Goal: Information Seeking & Learning: Find specific fact

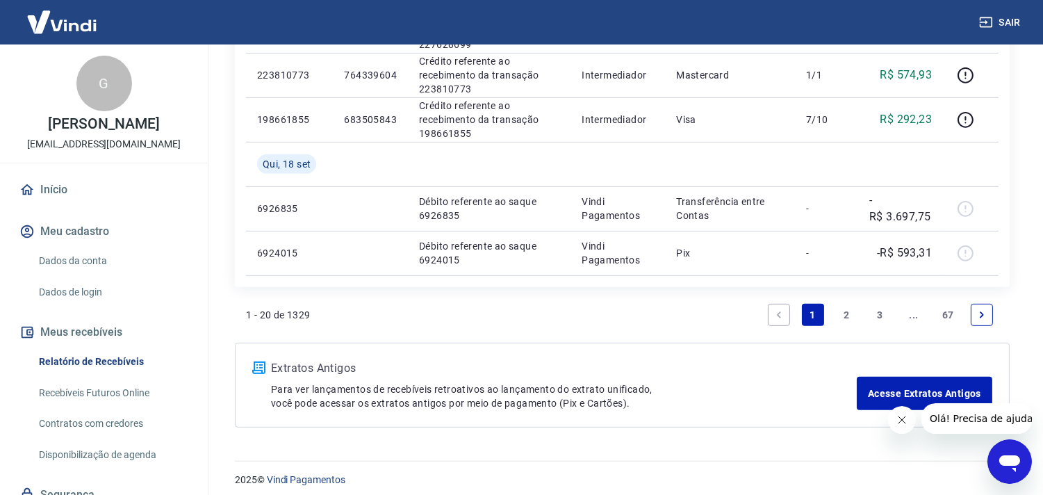
scroll to position [1175, 0]
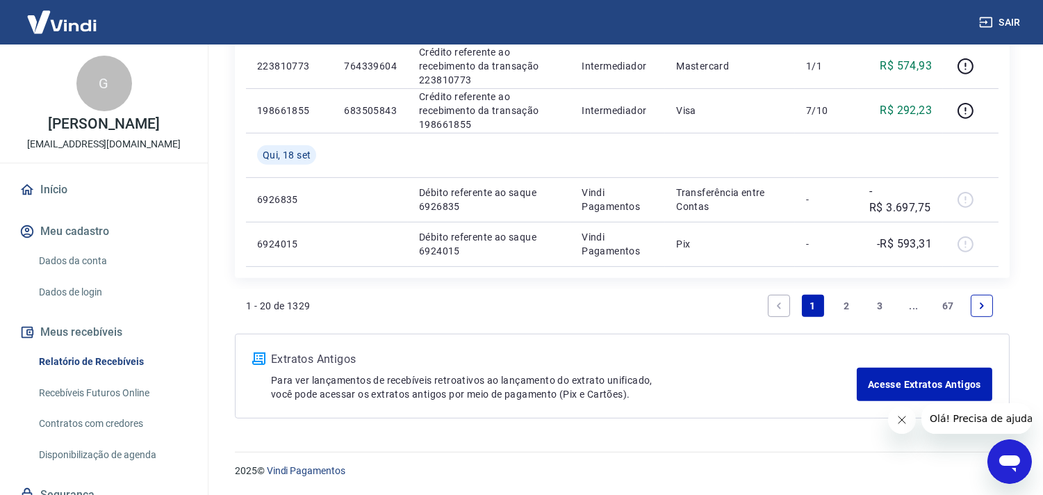
click at [851, 302] on link "2" at bounding box center [847, 306] width 22 height 22
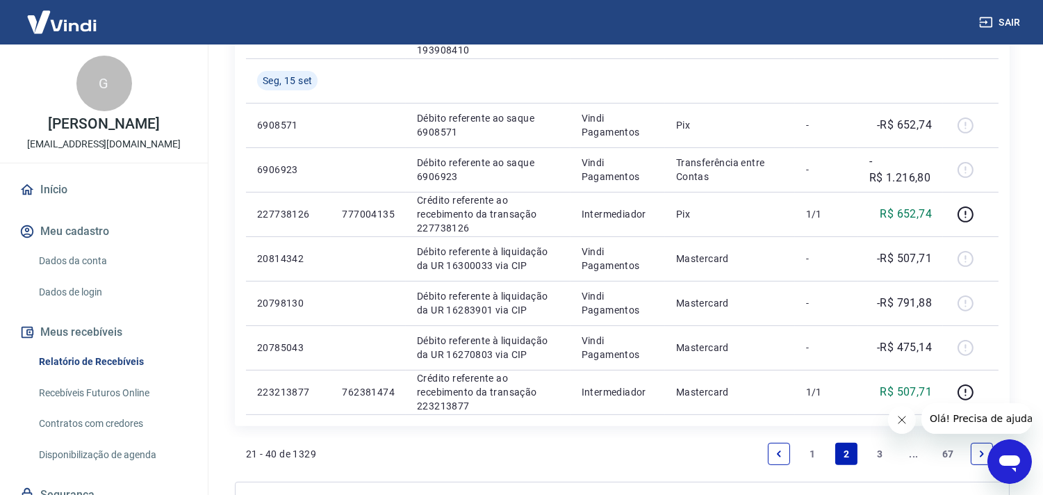
scroll to position [916, 0]
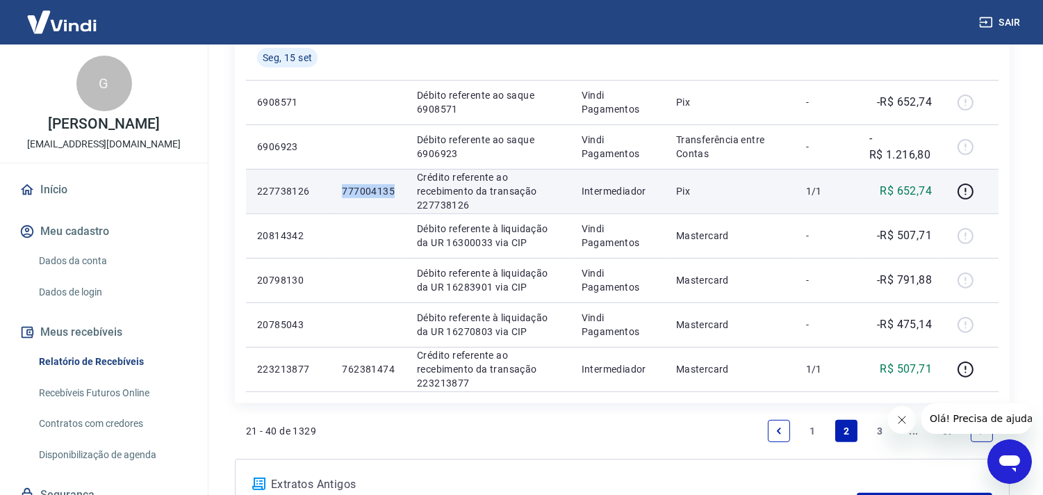
drag, startPoint x: 338, startPoint y: 190, endPoint x: 397, endPoint y: 193, distance: 59.2
click at [397, 193] on td "777004135" at bounding box center [368, 191] width 75 height 44
copy p "777004135"
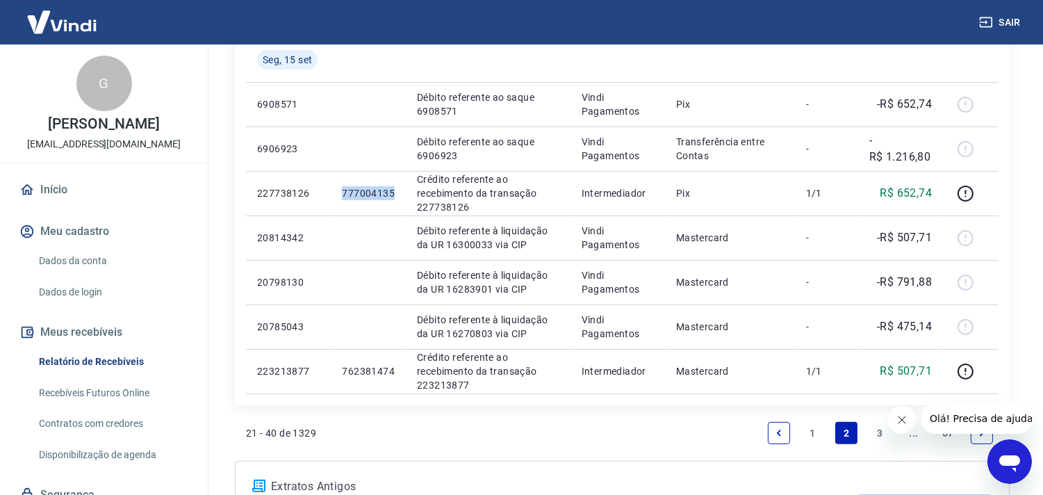
scroll to position [893, 0]
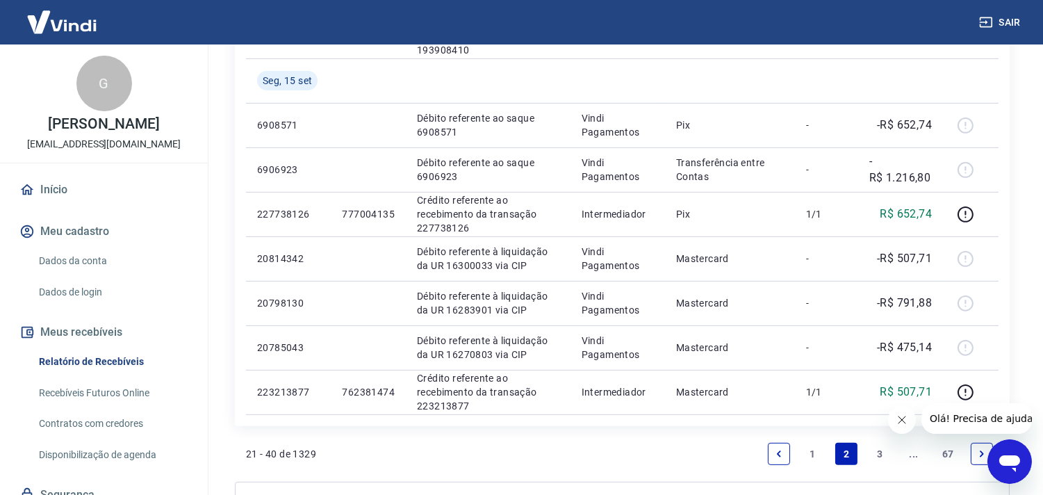
click at [879, 450] on link "3" at bounding box center [881, 454] width 22 height 22
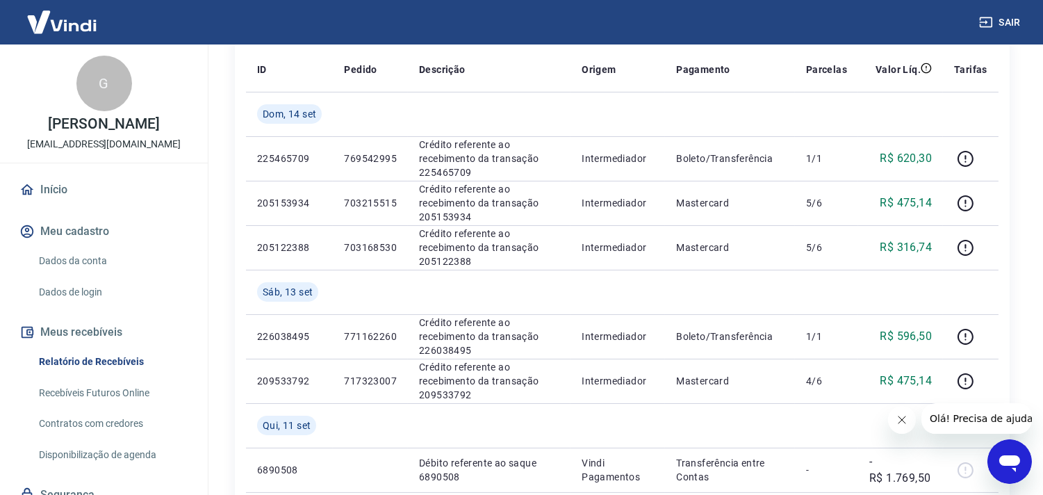
scroll to position [204, 0]
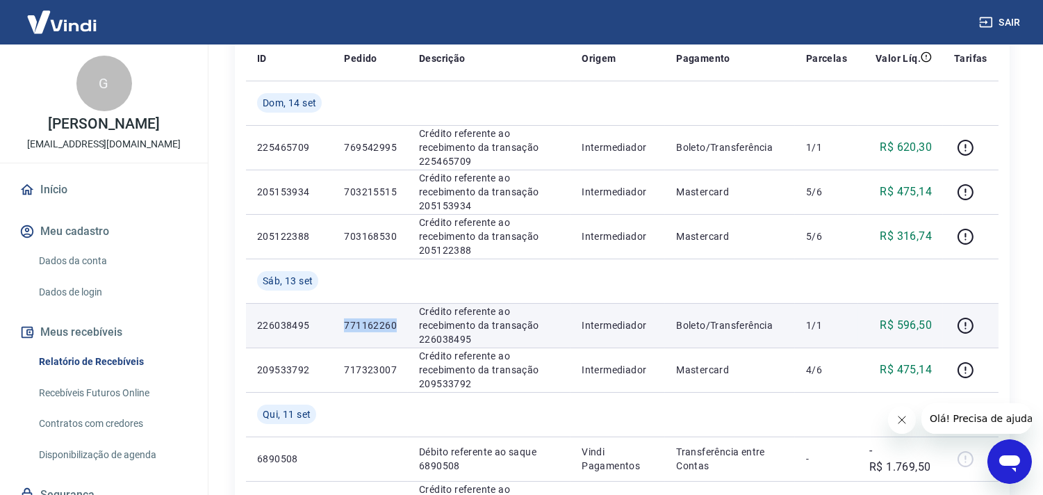
drag, startPoint x: 343, startPoint y: 322, endPoint x: 395, endPoint y: 325, distance: 52.2
click at [395, 325] on td "771162260" at bounding box center [370, 325] width 75 height 44
copy p "771162260"
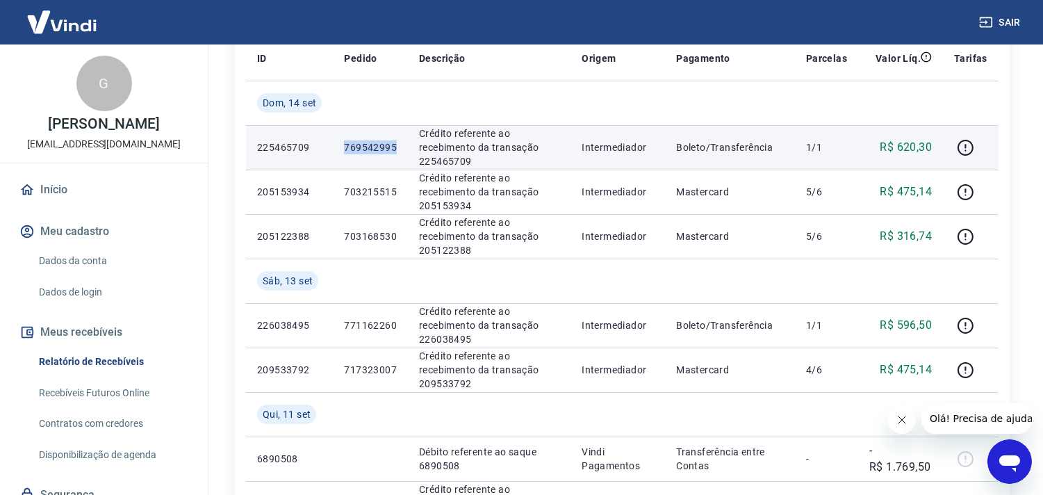
drag, startPoint x: 345, startPoint y: 150, endPoint x: 395, endPoint y: 146, distance: 49.5
click at [395, 146] on p "769542995" at bounding box center [370, 147] width 53 height 14
copy p "769542995"
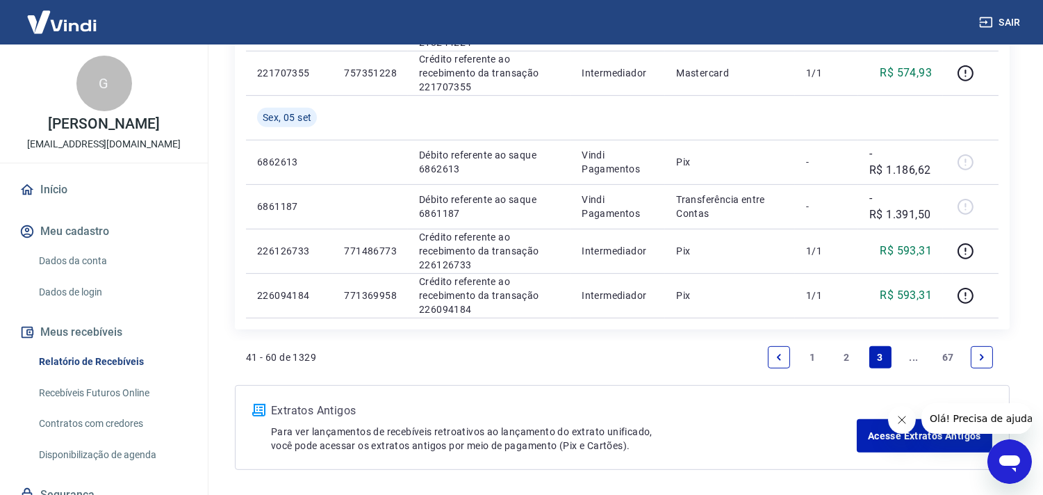
scroll to position [1219, 0]
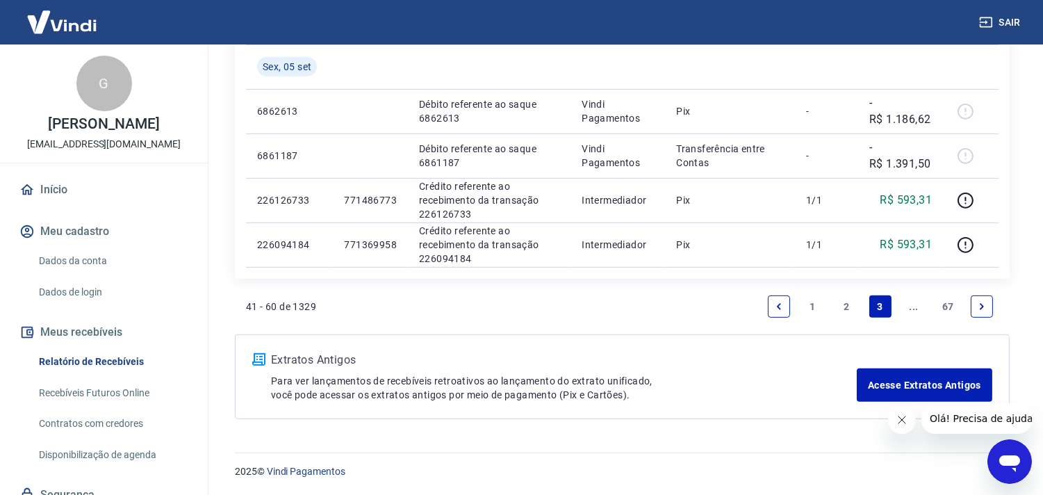
click at [849, 306] on link "2" at bounding box center [847, 306] width 22 height 22
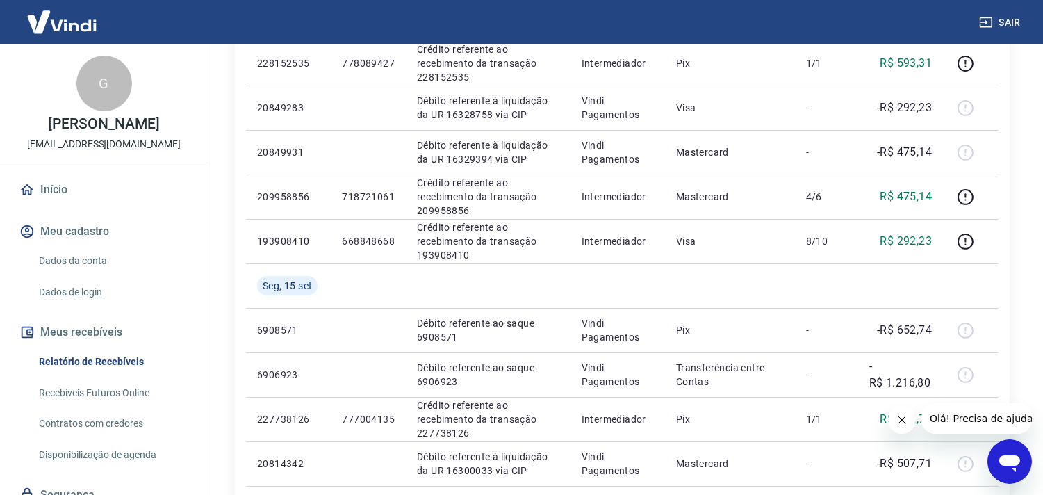
scroll to position [698, 0]
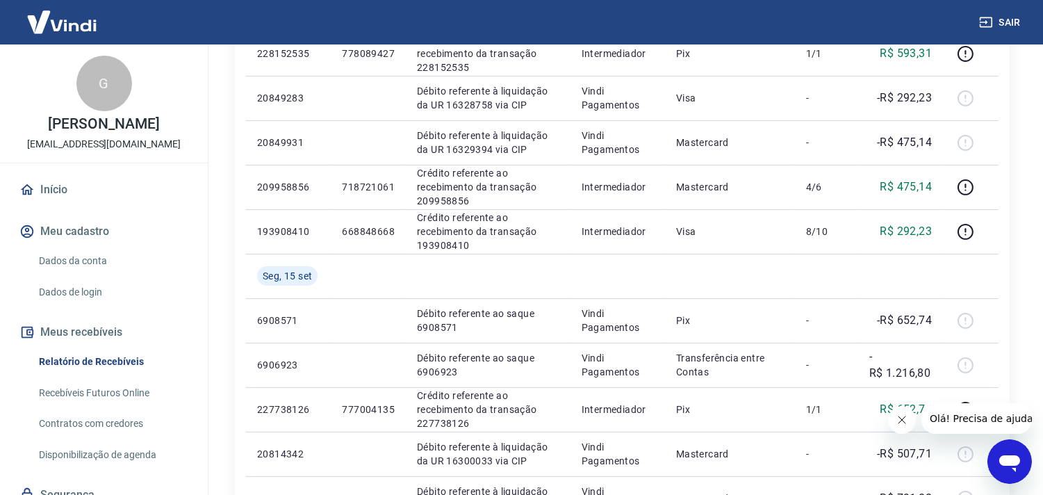
click at [1038, 336] on div "Início / Meus Recebíveis / Relatório de Recebíveis Relatório de Recebíveis Saib…" at bounding box center [623, 63] width 842 height 1432
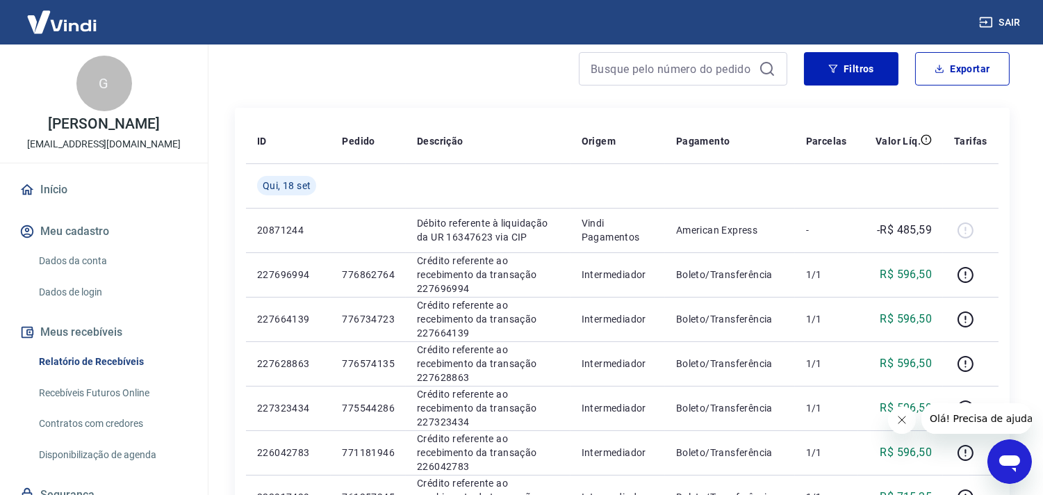
scroll to position [0, 0]
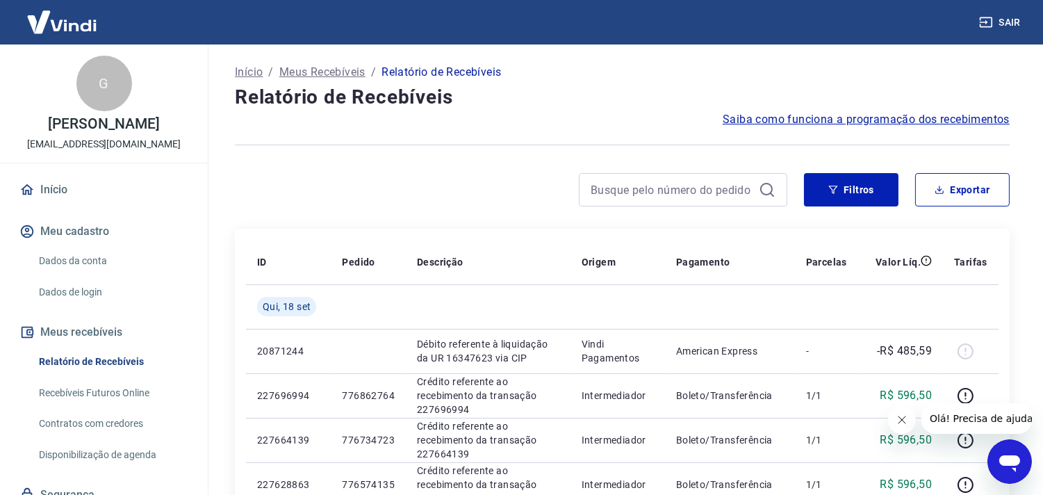
click at [335, 65] on p "Meus Recebíveis" at bounding box center [322, 72] width 86 height 17
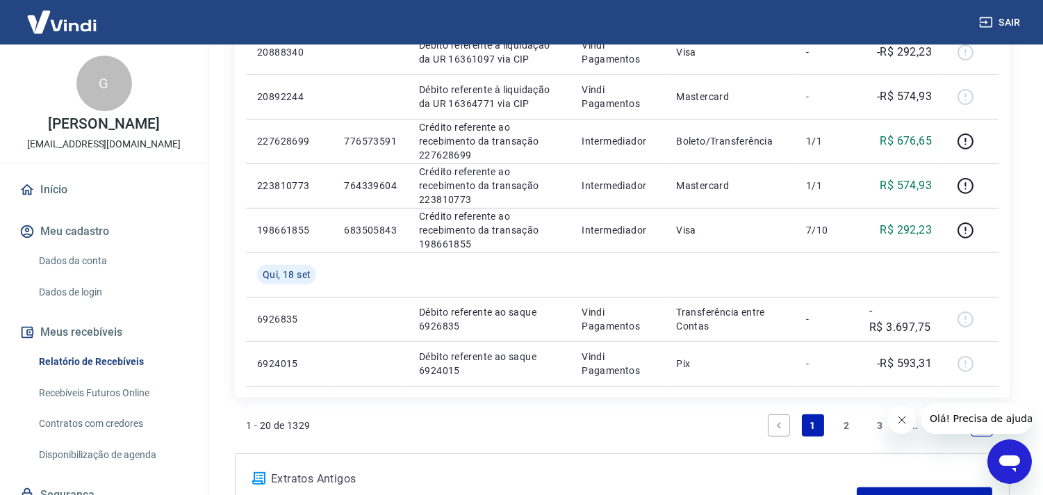
scroll to position [1102, 0]
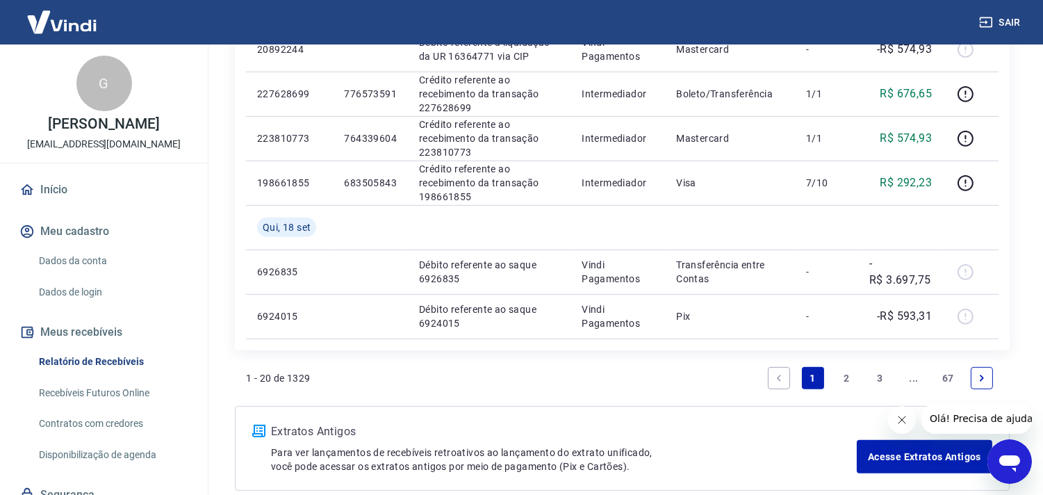
click at [846, 373] on link "2" at bounding box center [847, 378] width 22 height 22
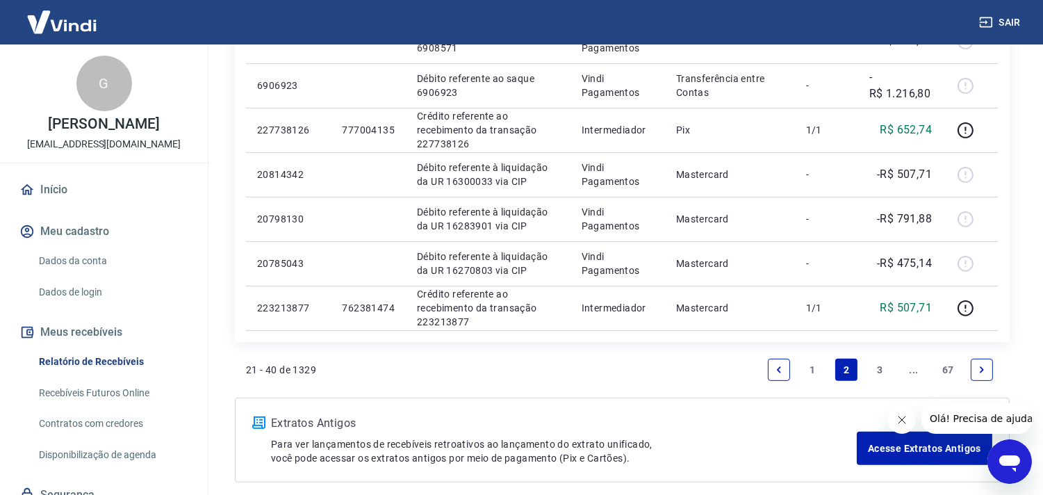
scroll to position [997, 0]
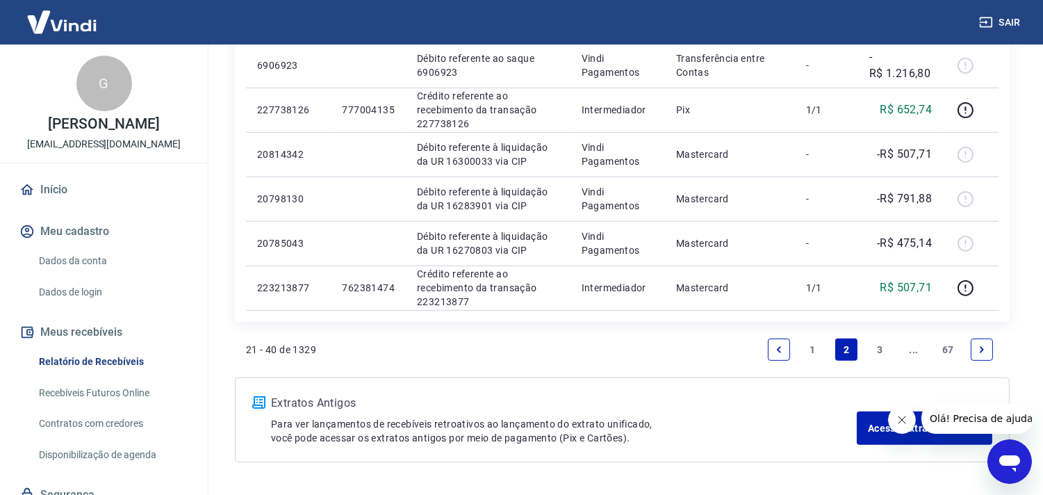
click at [814, 348] on link "1" at bounding box center [813, 350] width 22 height 22
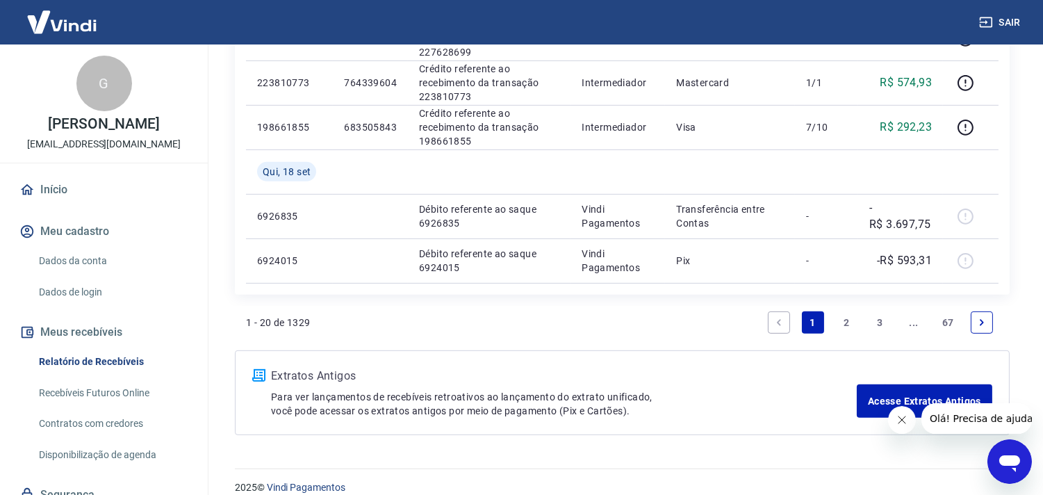
scroll to position [1164, 0]
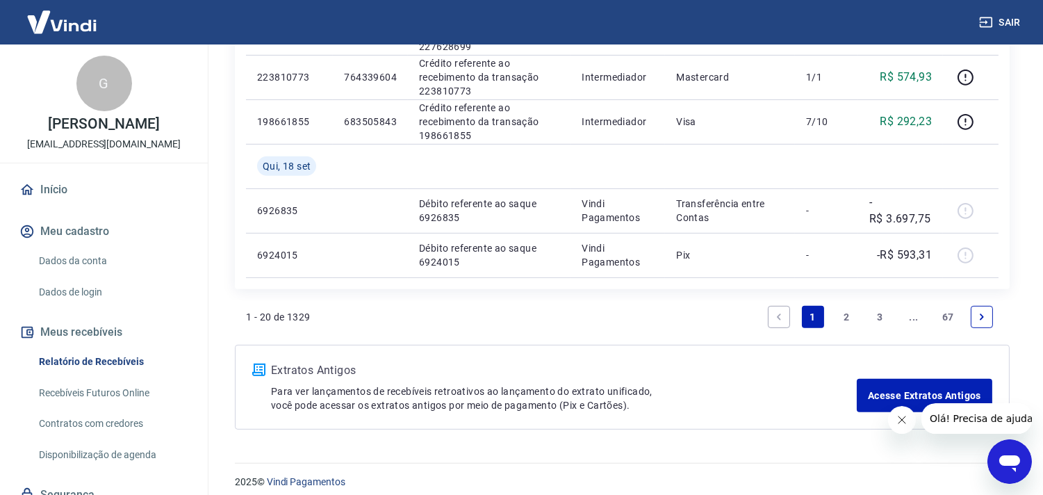
click at [847, 311] on link "2" at bounding box center [847, 317] width 22 height 22
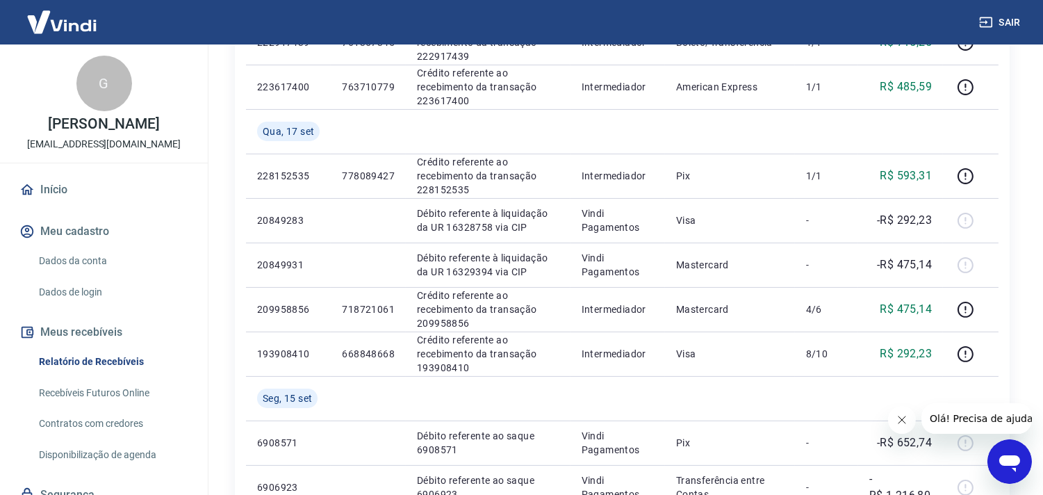
scroll to position [586, 0]
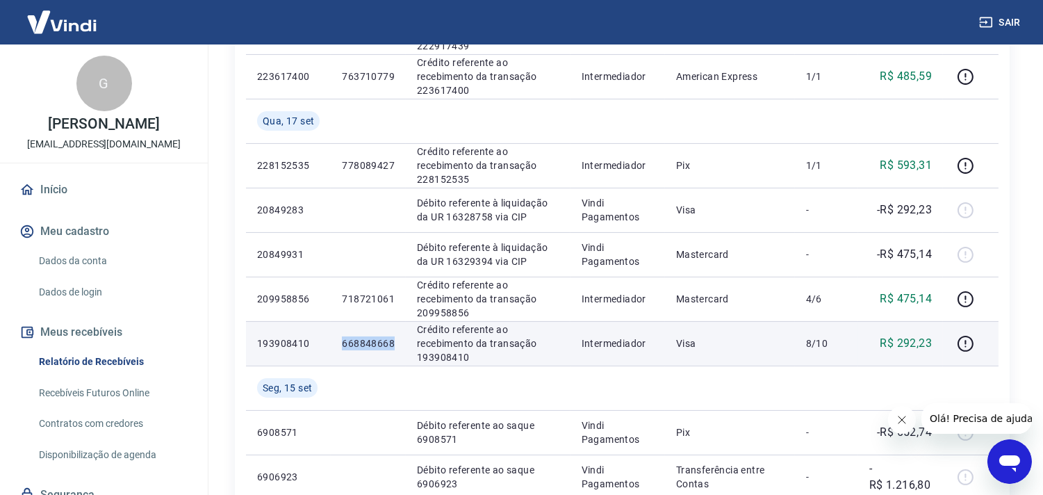
drag, startPoint x: 366, startPoint y: 342, endPoint x: 395, endPoint y: 343, distance: 28.5
click at [395, 343] on td "668848668" at bounding box center [368, 343] width 75 height 44
copy p "668848668"
drag, startPoint x: 807, startPoint y: 341, endPoint x: 831, endPoint y: 345, distance: 24.1
click at [831, 345] on td "8/10" at bounding box center [826, 343] width 63 height 44
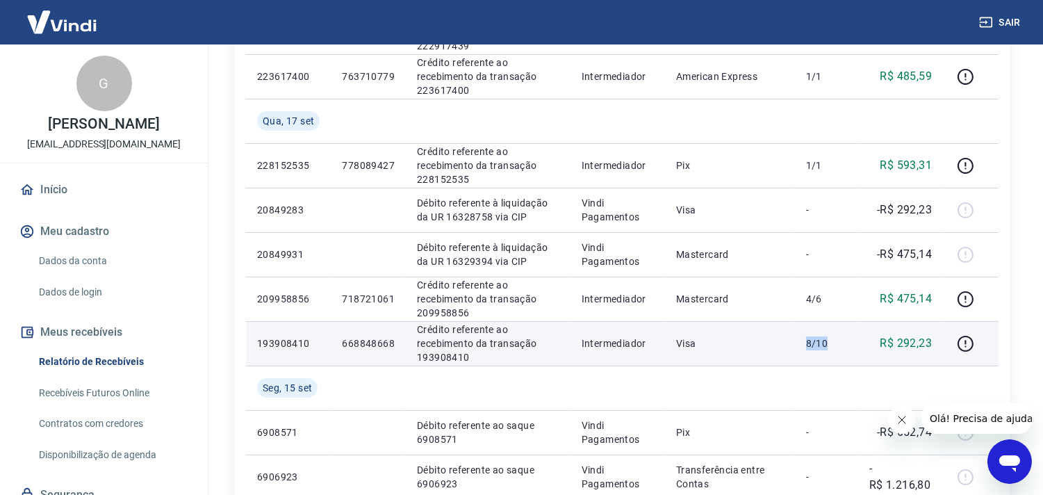
copy p "8/10"
drag, startPoint x: 339, startPoint y: 341, endPoint x: 393, endPoint y: 339, distance: 53.6
click at [393, 339] on td "668848668" at bounding box center [368, 343] width 75 height 44
copy p "668848668"
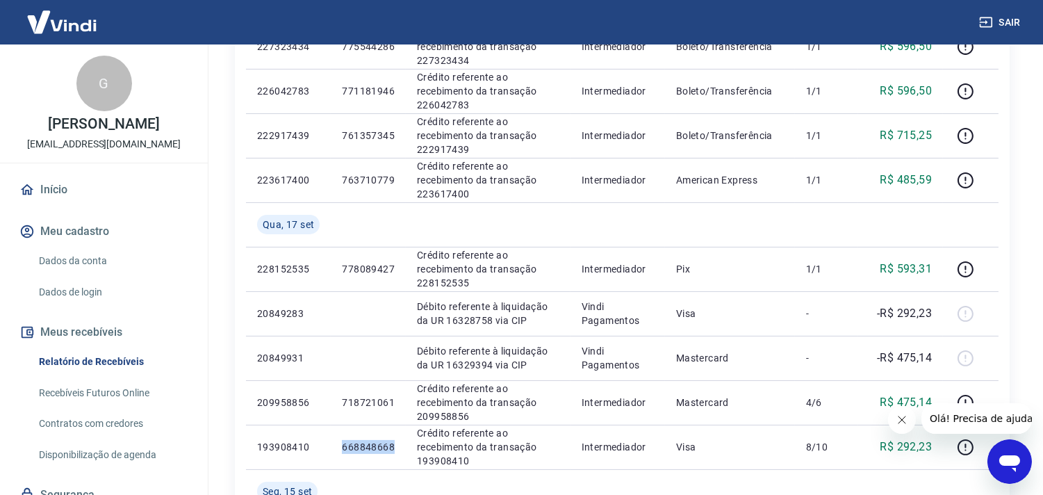
scroll to position [469, 0]
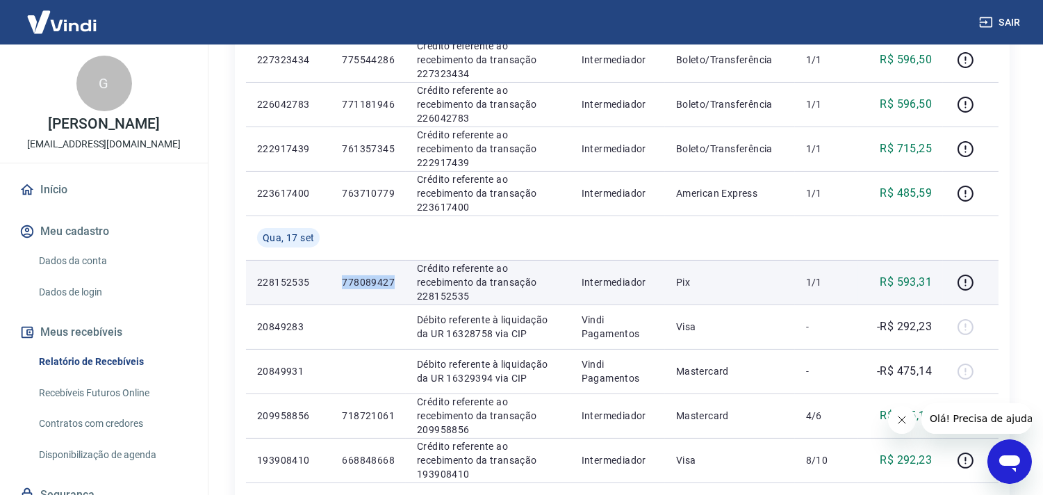
drag, startPoint x: 339, startPoint y: 274, endPoint x: 392, endPoint y: 280, distance: 53.2
click at [393, 280] on td "778089427" at bounding box center [368, 282] width 75 height 44
copy p "778089427"
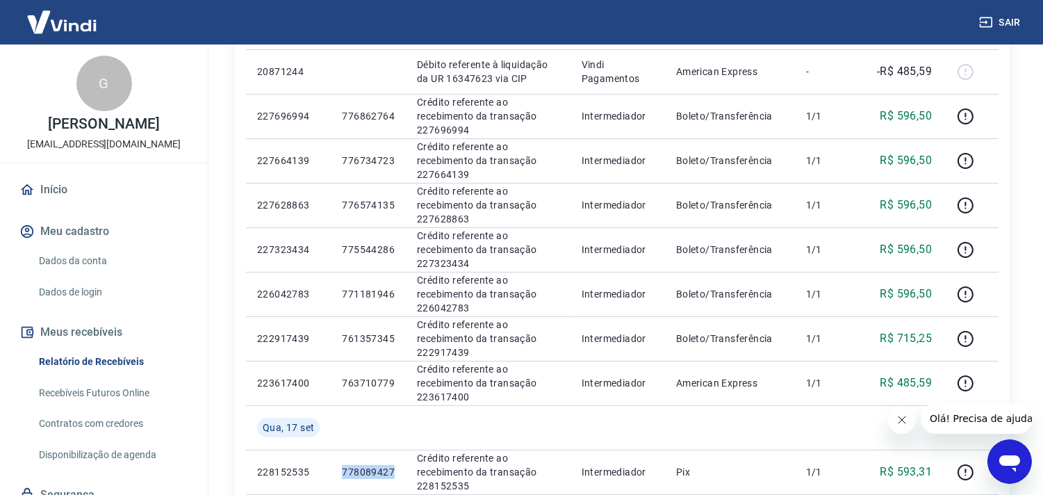
scroll to position [294, 0]
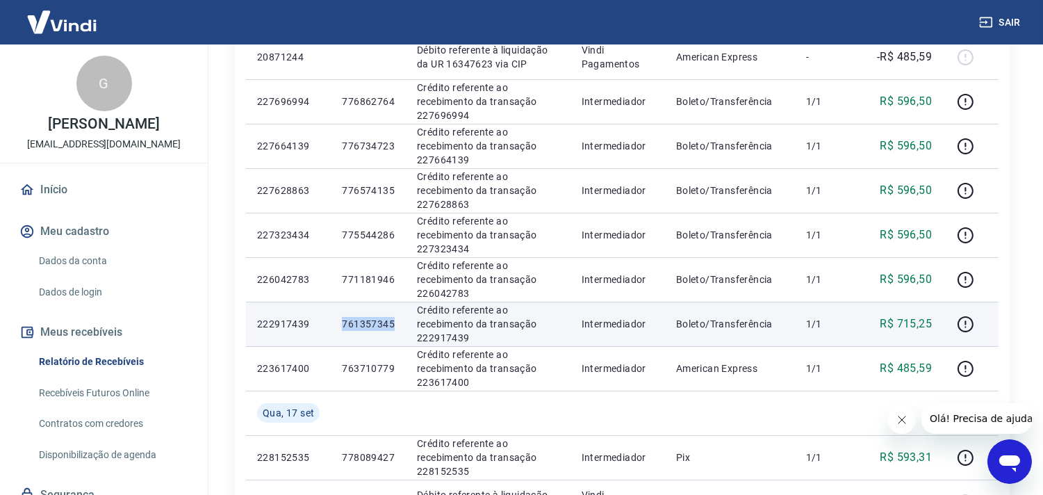
drag, startPoint x: 335, startPoint y: 323, endPoint x: 398, endPoint y: 325, distance: 63.3
click at [398, 325] on td "761357345" at bounding box center [368, 324] width 75 height 44
copy p "761357345"
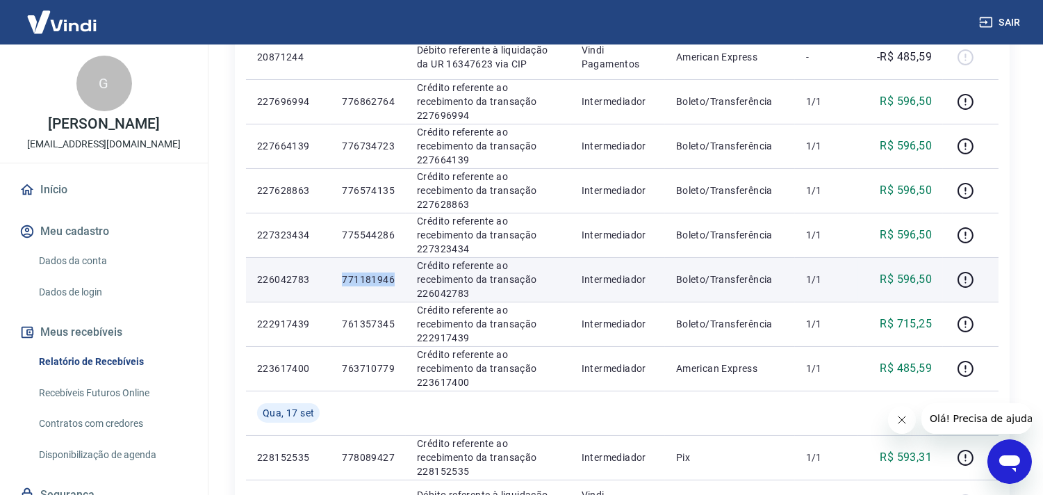
drag, startPoint x: 341, startPoint y: 279, endPoint x: 391, endPoint y: 279, distance: 50.1
click at [392, 279] on p "771181946" at bounding box center [368, 279] width 53 height 14
copy p "771181946"
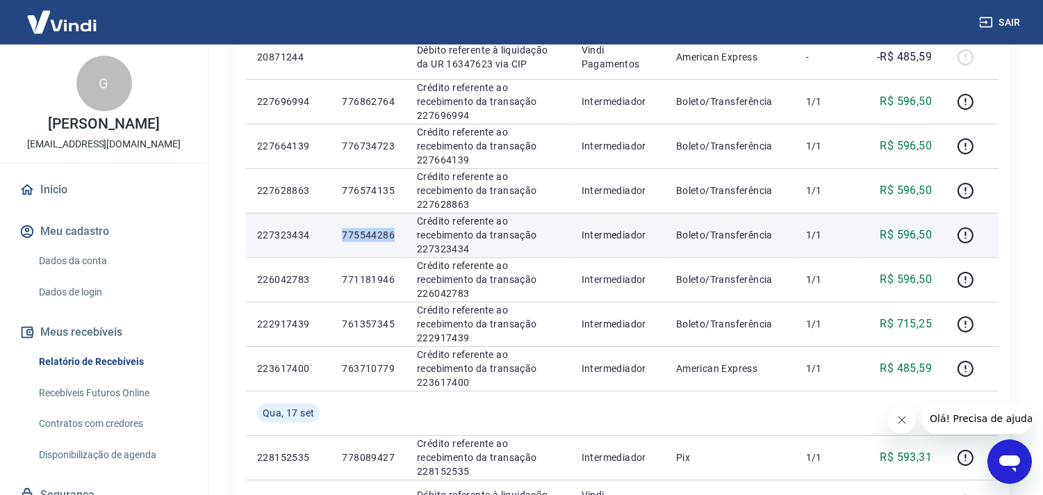
drag, startPoint x: 344, startPoint y: 232, endPoint x: 395, endPoint y: 232, distance: 50.7
click at [395, 232] on td "775544286" at bounding box center [368, 235] width 75 height 44
copy p "775544286"
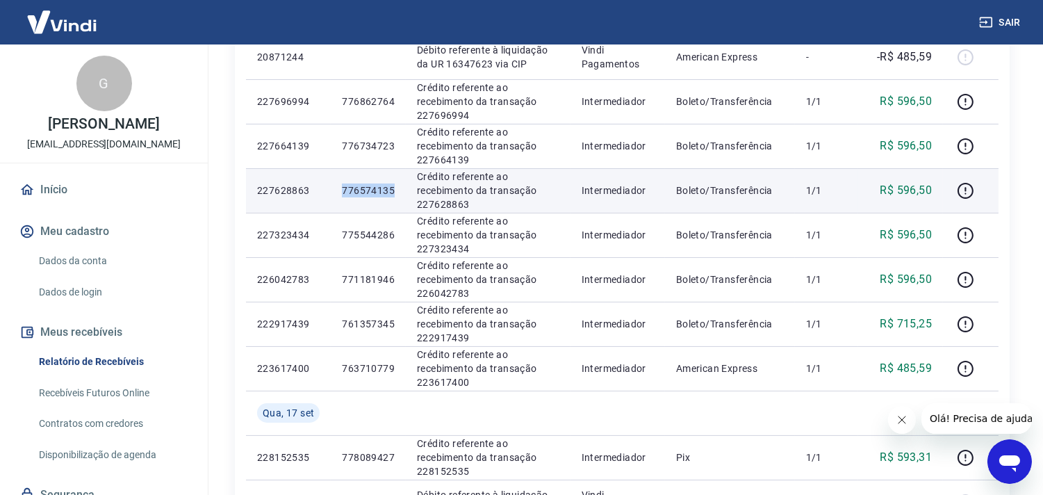
drag, startPoint x: 342, startPoint y: 186, endPoint x: 391, endPoint y: 188, distance: 49.4
click at [391, 188] on p "776574135" at bounding box center [368, 191] width 53 height 14
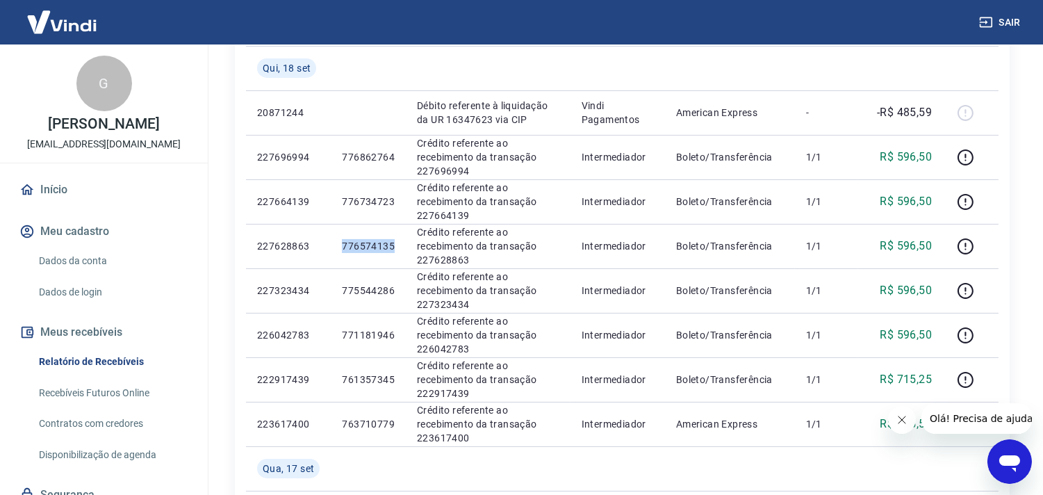
scroll to position [228, 0]
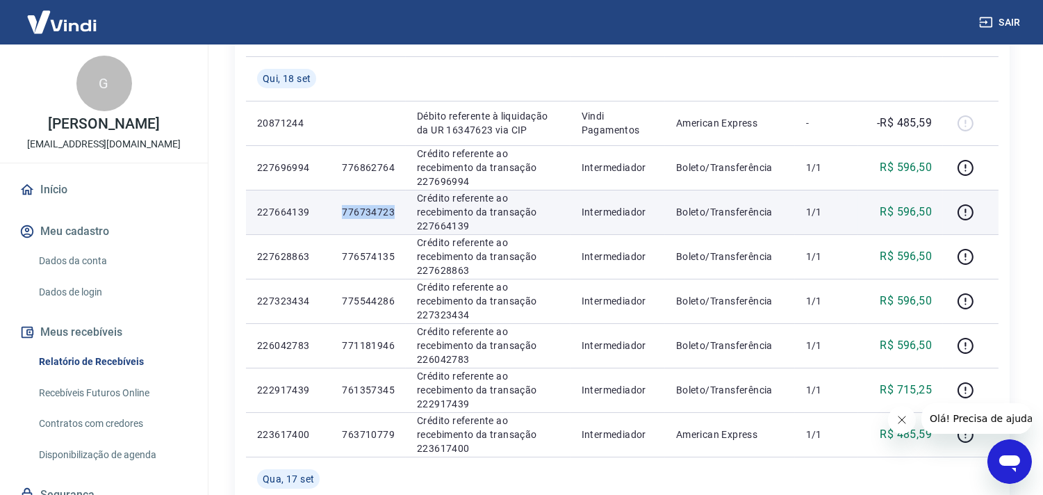
drag, startPoint x: 343, startPoint y: 213, endPoint x: 397, endPoint y: 213, distance: 54.2
click at [397, 213] on td "776734723" at bounding box center [368, 212] width 75 height 44
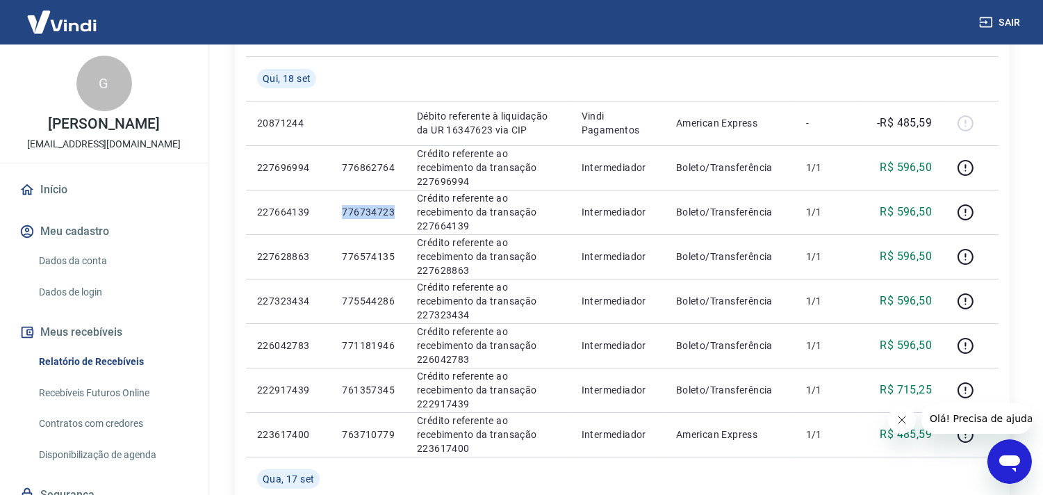
scroll to position [183, 0]
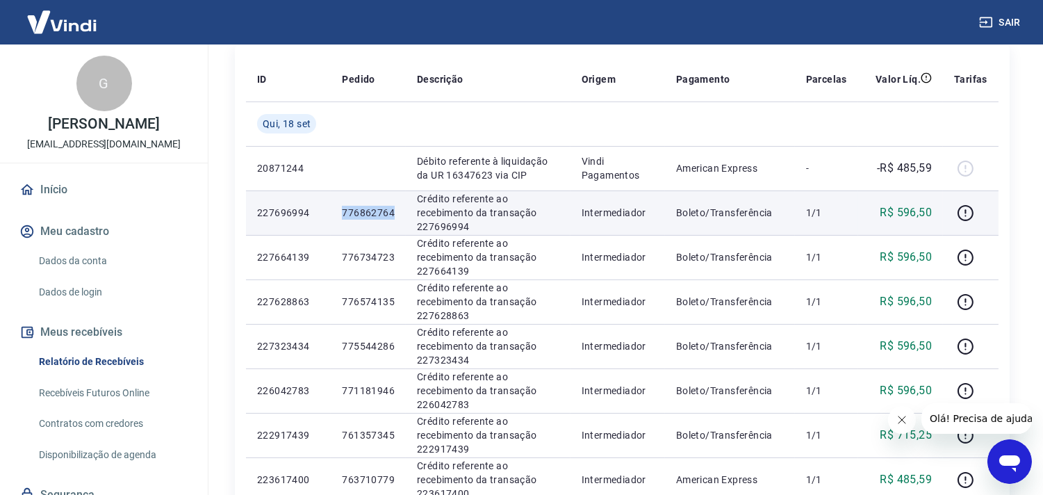
drag, startPoint x: 342, startPoint y: 210, endPoint x: 393, endPoint y: 213, distance: 51.5
click at [393, 213] on td "776862764" at bounding box center [368, 212] width 75 height 44
